Goal: Ask a question: Seek information or help from site administrators or community

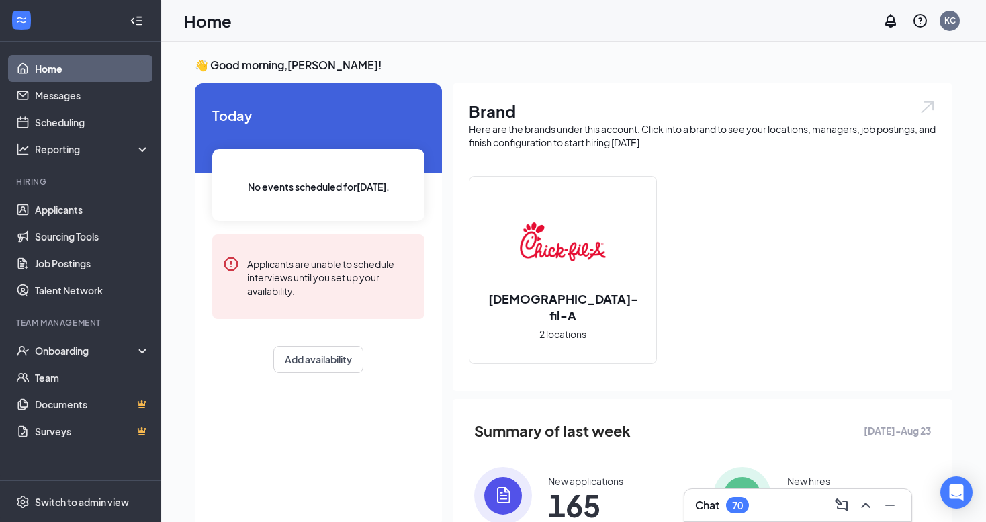
click at [769, 497] on div "Chat 70" at bounding box center [798, 504] width 206 height 21
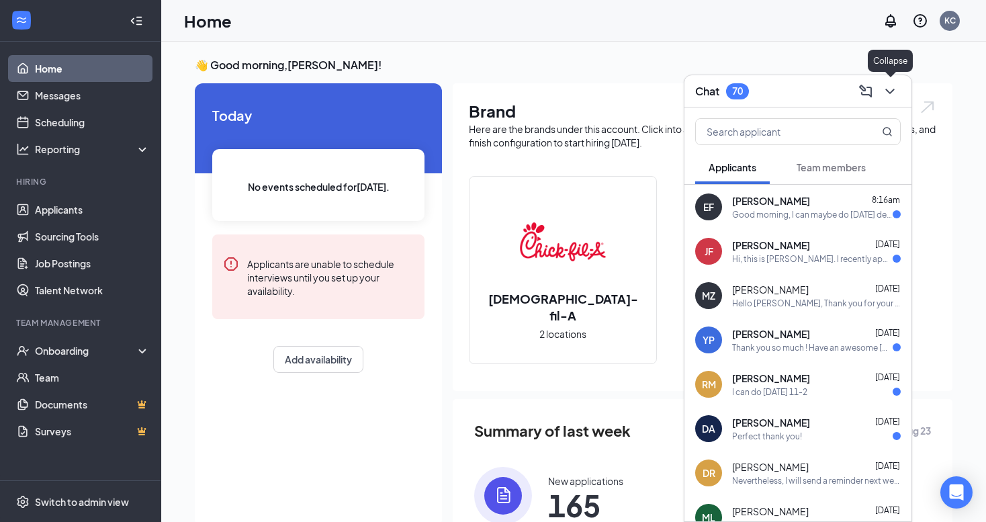
click at [892, 91] on icon "ChevronDown" at bounding box center [889, 91] width 9 height 5
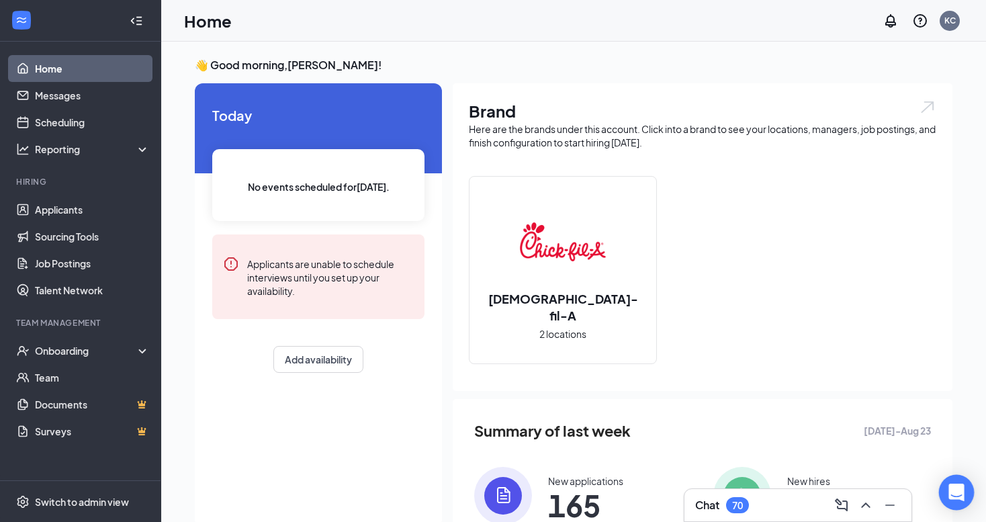
click at [952, 490] on icon "Open Intercom Messenger" at bounding box center [955, 492] width 15 height 17
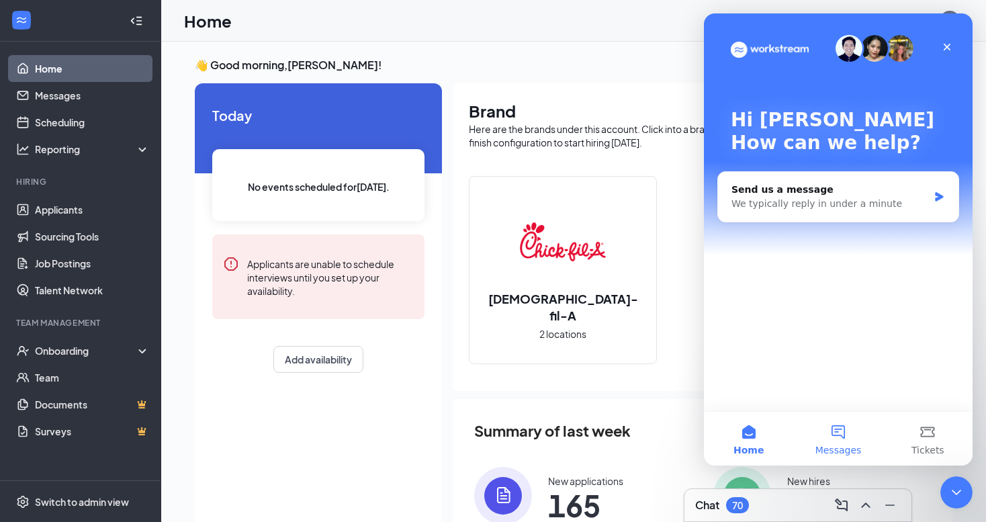
click at [847, 423] on button "Messages" at bounding box center [837, 439] width 89 height 54
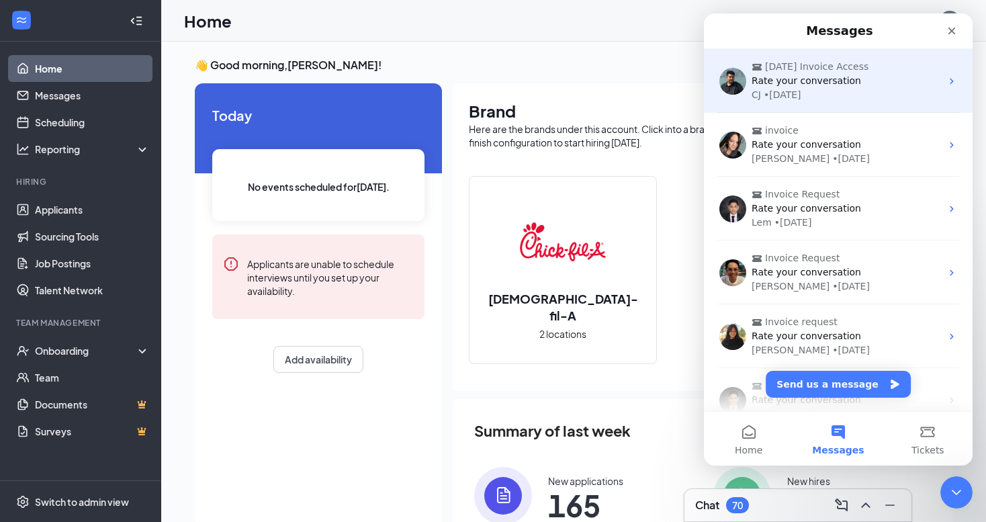
click at [858, 102] on div "[DATE] Invoice Access Rate your conversation CJ • [DATE]" at bounding box center [838, 81] width 269 height 64
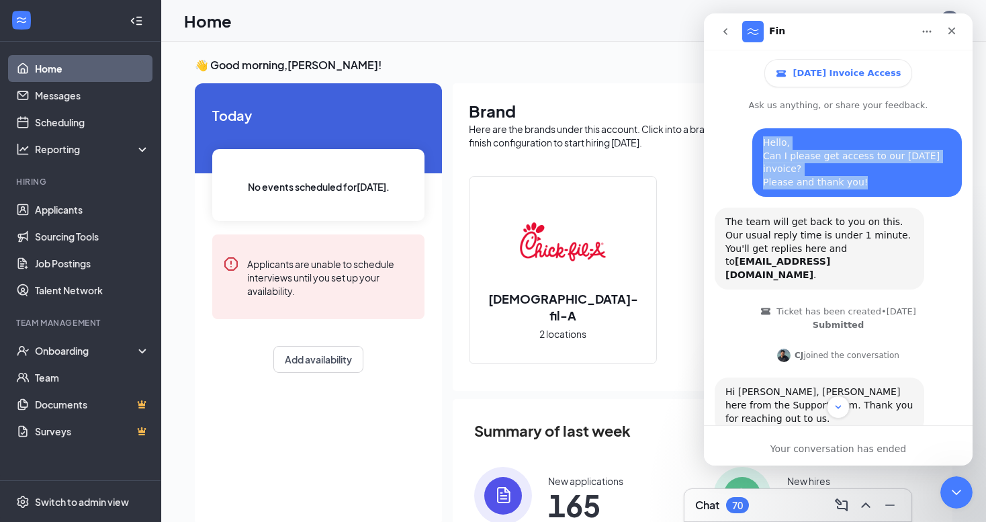
drag, startPoint x: 763, startPoint y: 142, endPoint x: 876, endPoint y: 179, distance: 118.7
click at [876, 179] on div "Hello, Can I please get access to our [DATE] invoice? Please and thank you!" at bounding box center [857, 162] width 188 height 52
copy div "Hello, Can I please get access to our [DATE] invoice? Please and thank you!"
click at [727, 29] on icon "go back" at bounding box center [725, 31] width 4 height 7
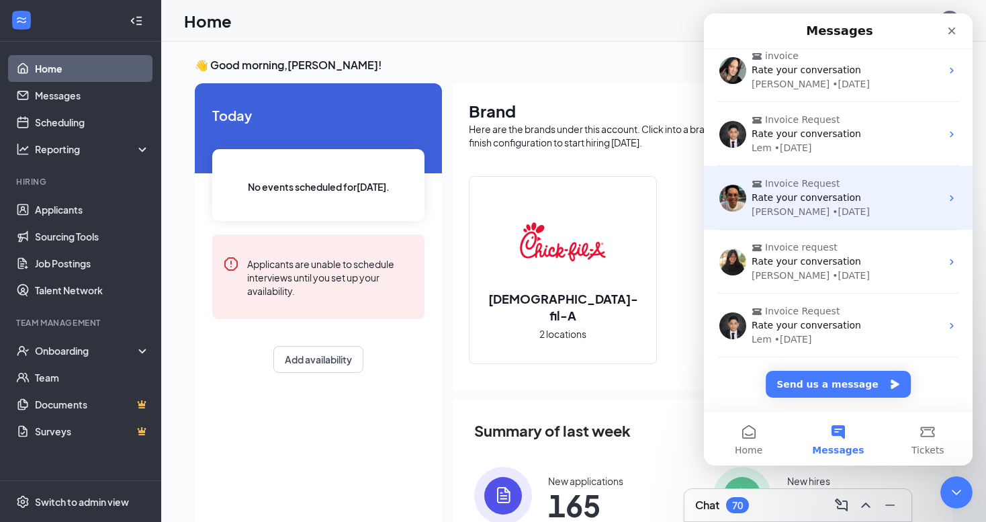
scroll to position [75, 0]
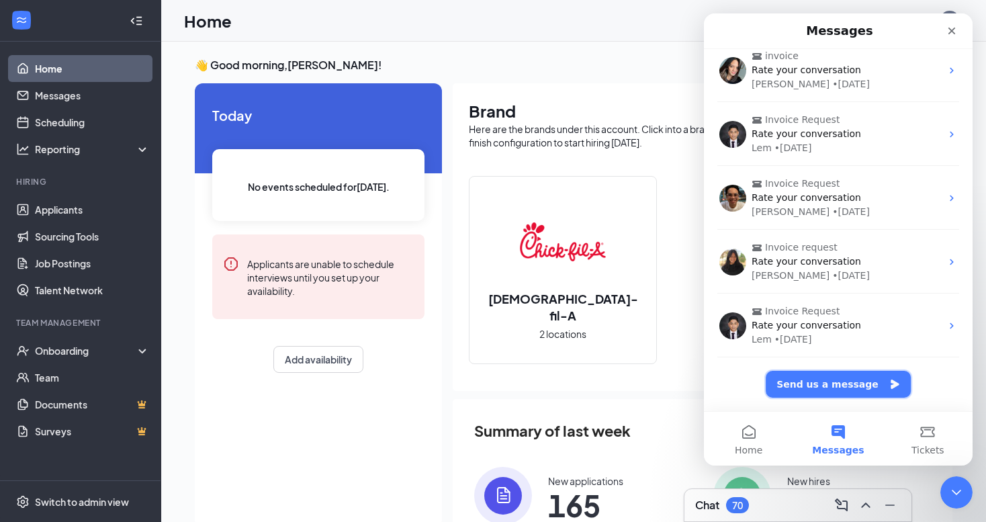
click at [847, 383] on button "Send us a message" at bounding box center [838, 384] width 145 height 27
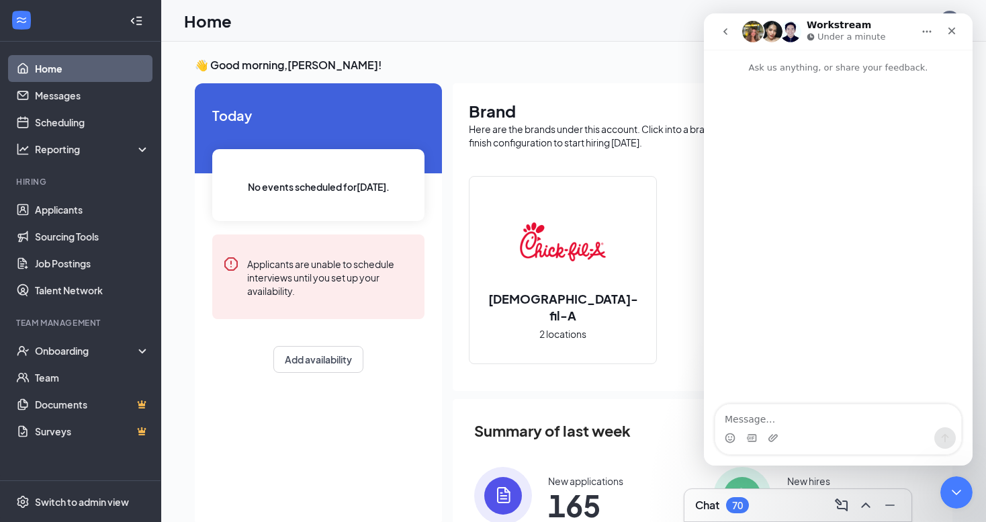
scroll to position [20, 0]
click at [745, 414] on textarea "Message…" at bounding box center [838, 415] width 246 height 23
click at [874, 406] on textarea "Hello, Can I please get access to our [DATE] invoice? Please and thank you!" at bounding box center [838, 402] width 246 height 50
click at [870, 424] on textarea "Hello, Can I please get access to our [DATE] invoice? Please and thank you!" at bounding box center [838, 402] width 246 height 50
type textarea "Hello, Can I please get access to our [DATE] invoice? Please and thank you!"
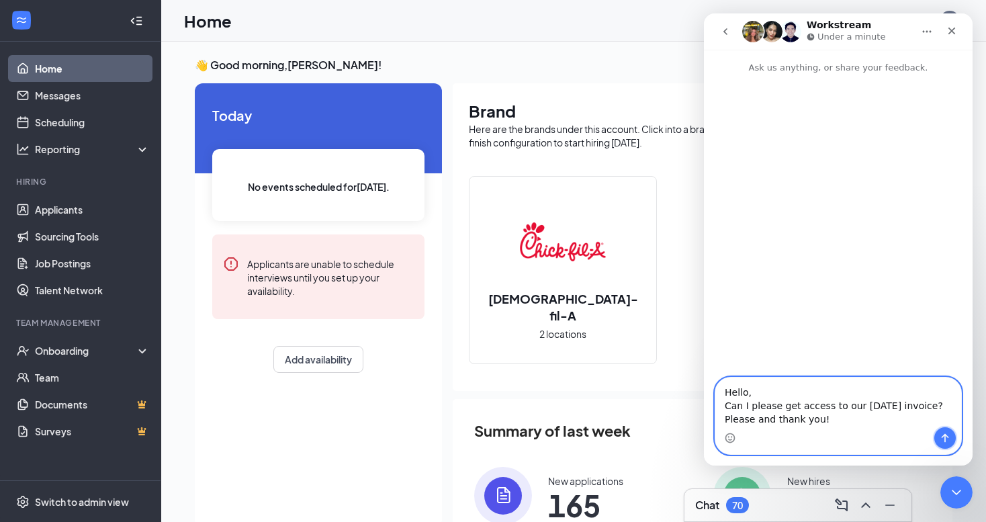
click at [940, 436] on icon "Send a message…" at bounding box center [945, 438] width 11 height 11
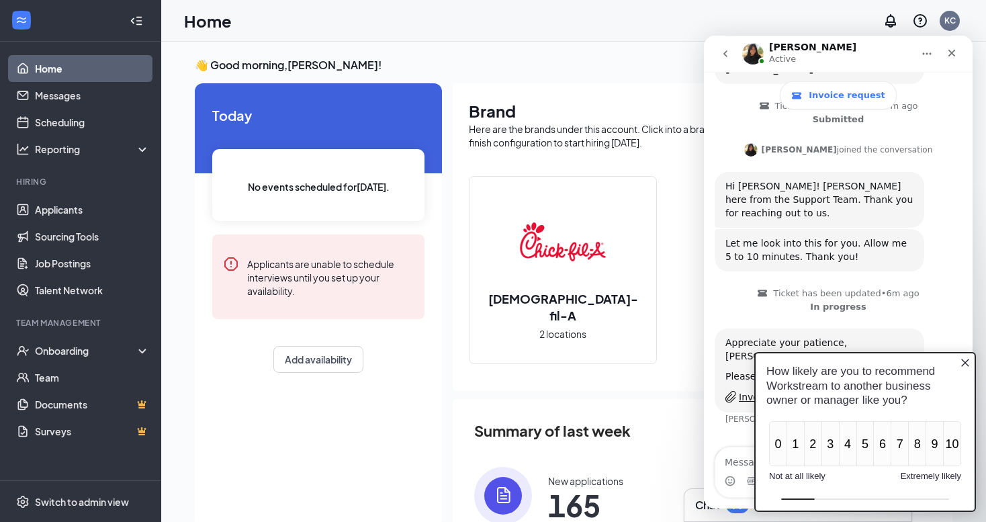
scroll to position [176, 0]
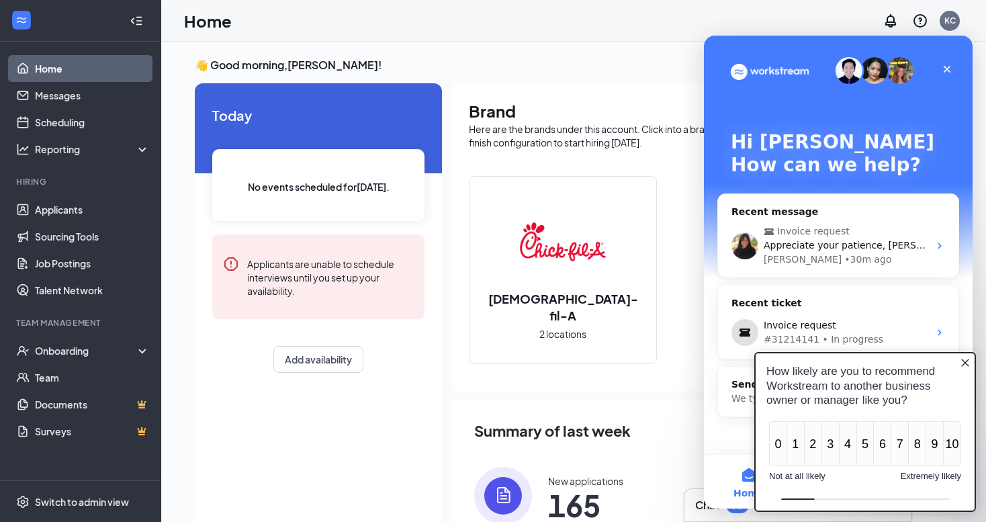
click at [966, 360] on icon "Close button" at bounding box center [965, 362] width 11 height 11
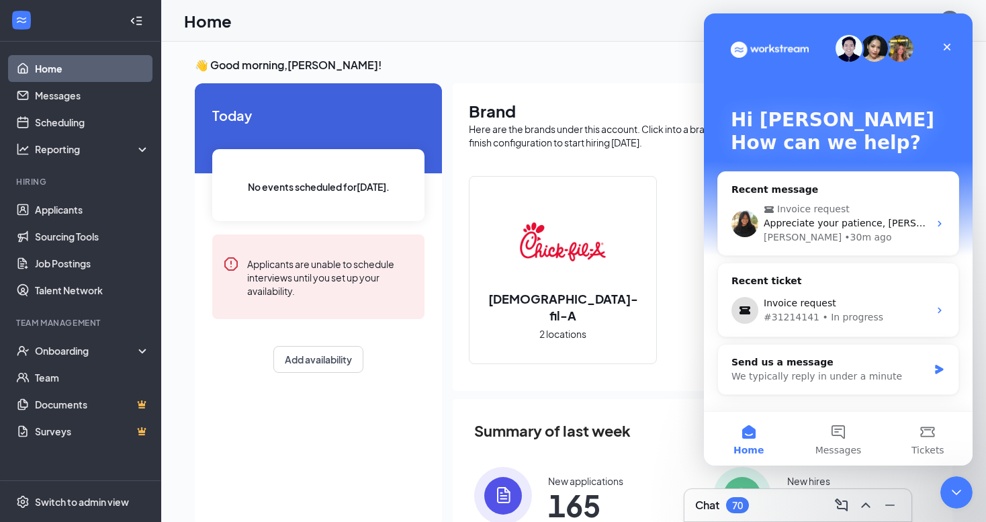
scroll to position [0, 0]
click at [871, 224] on span "Appreciate your patience, [PERSON_NAME]. Please find the invoice attached." at bounding box center [945, 223] width 363 height 11
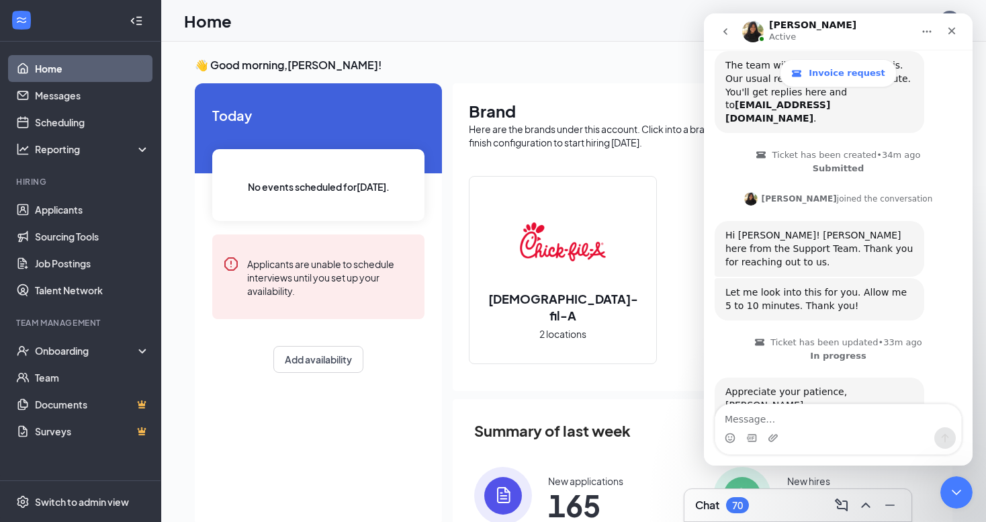
scroll to position [197, 0]
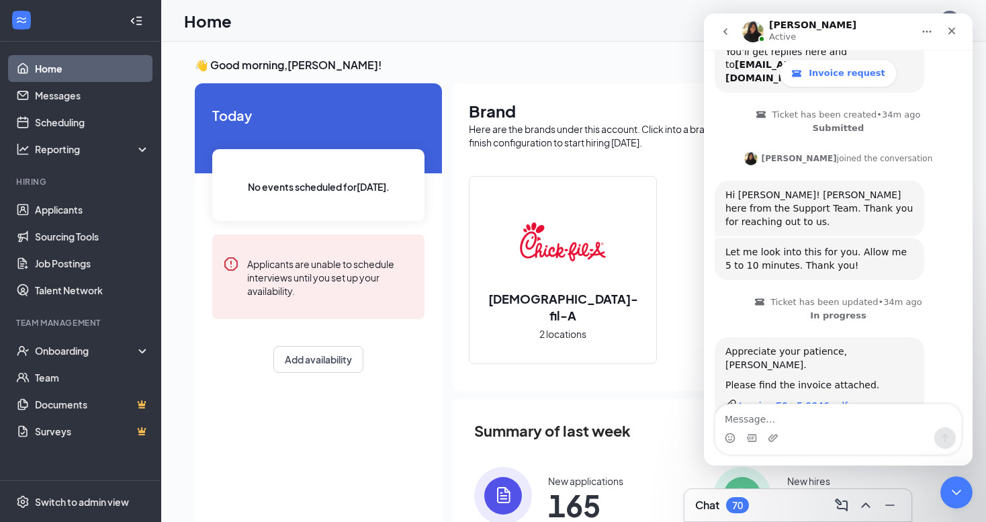
click at [794, 399] on div "Invoice-E0...F-0046.pdf" at bounding box center [793, 406] width 109 height 14
click at [774, 424] on textarea "Message…" at bounding box center [838, 415] width 246 height 23
type textarea "Thank you!"
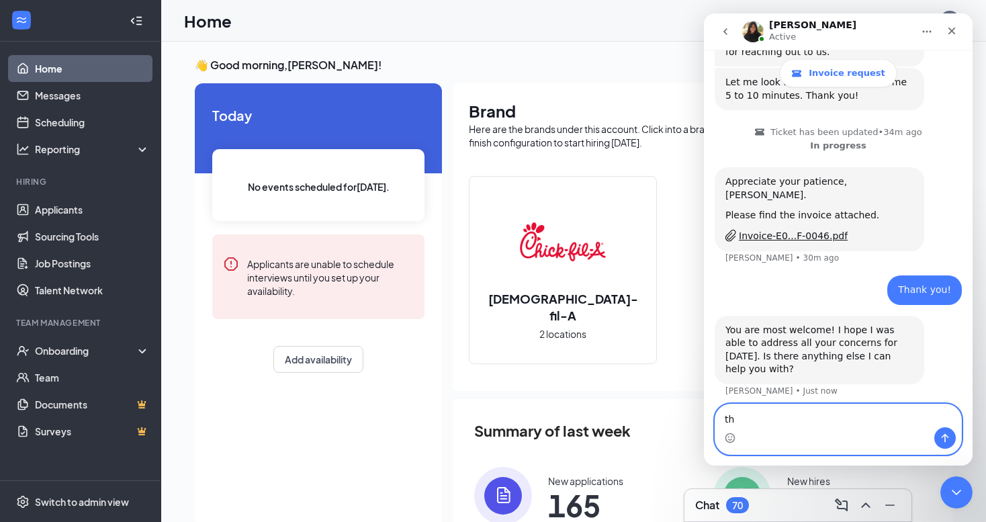
scroll to position [315, 0]
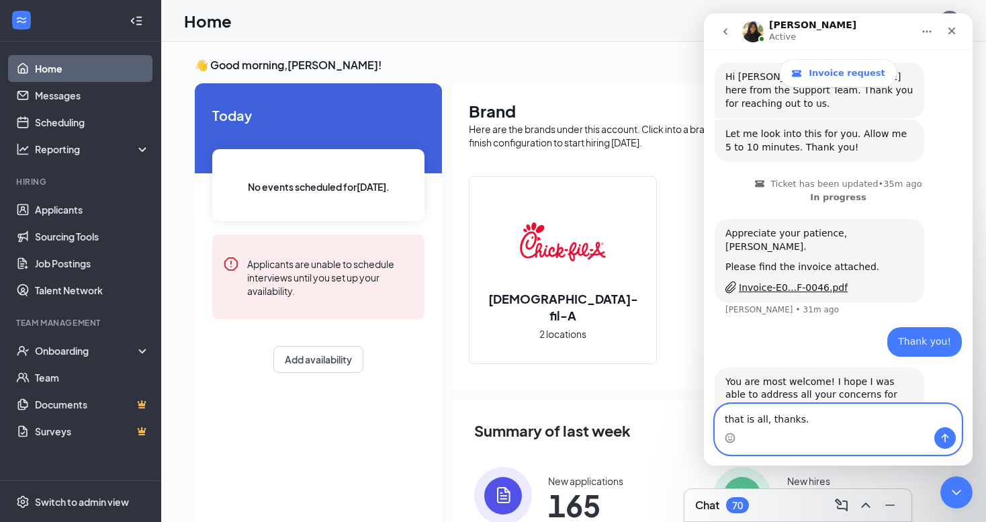
type textarea "that is all, thanks."
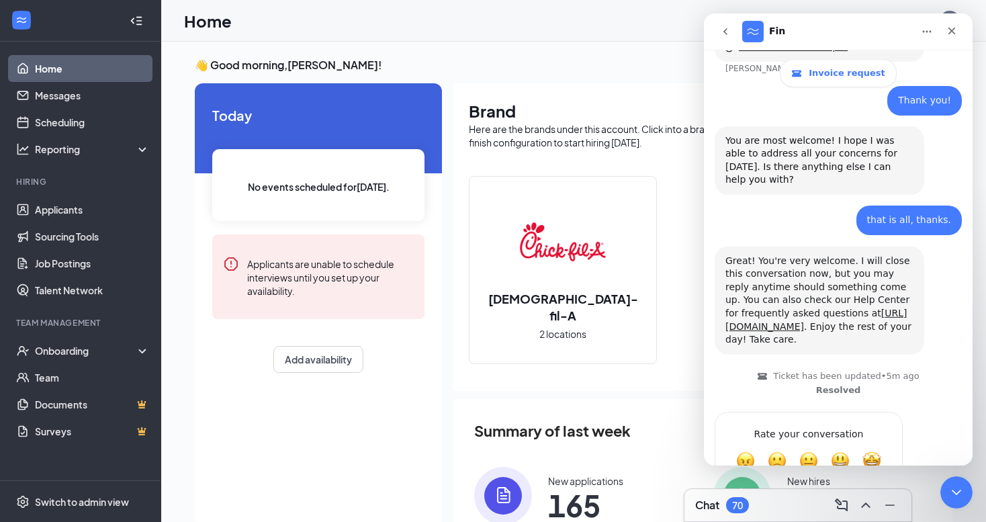
scroll to position [558, 0]
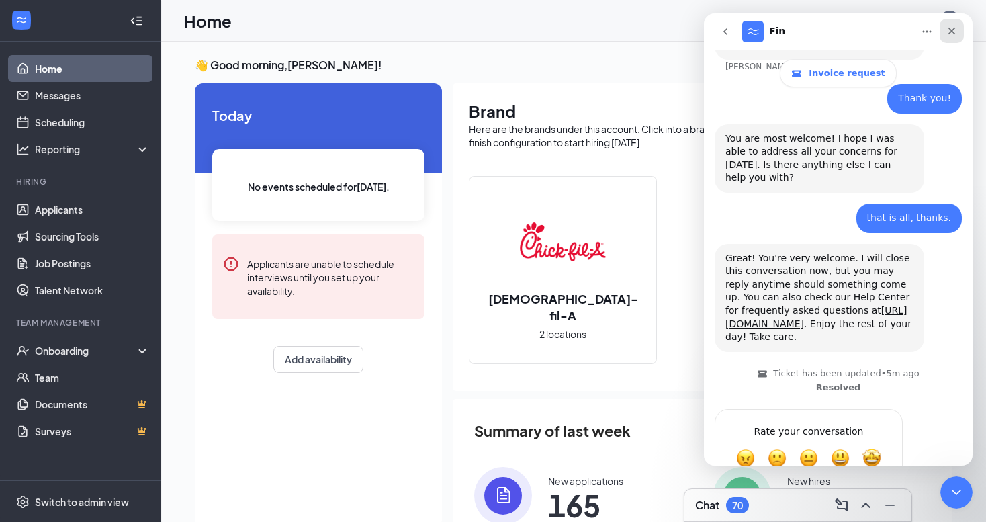
click at [954, 32] on icon "Close" at bounding box center [951, 31] width 11 height 11
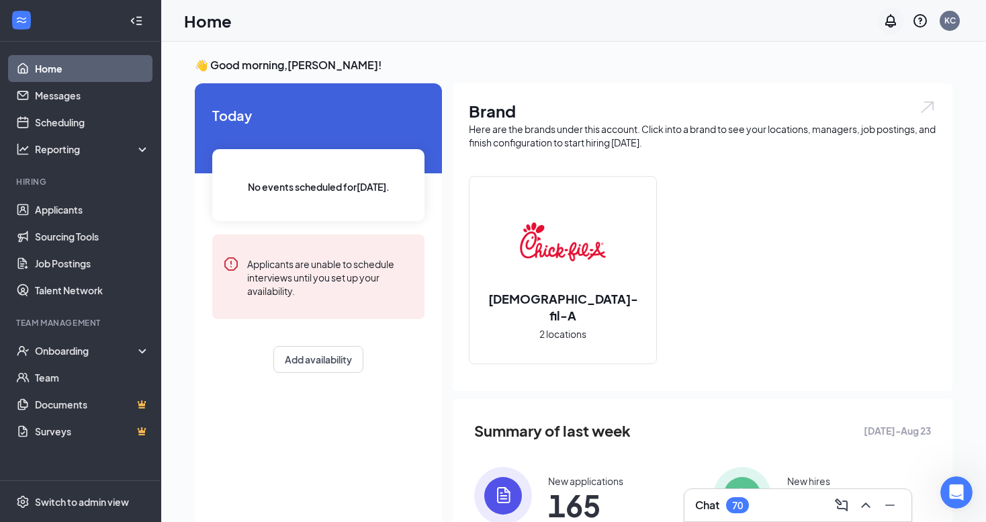
scroll to position [0, 0]
